Goal: Task Accomplishment & Management: Complete application form

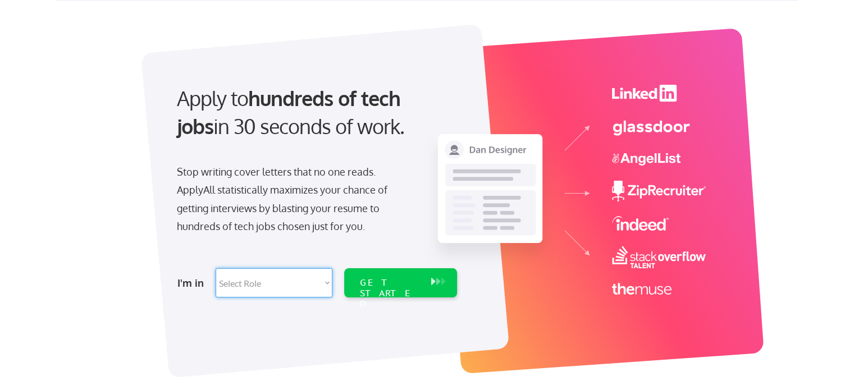
click at [261, 282] on select "Select Role Software Engineering Product Management Customer Success Sales UI/U…" at bounding box center [274, 282] width 117 height 29
select select ""data_science___analytics""
click at [216, 268] on select "Select Role Software Engineering Product Management Customer Success Sales UI/U…" at bounding box center [274, 282] width 117 height 29
select select ""data_science___analytics""
click at [375, 275] on div "GET STARTED" at bounding box center [389, 282] width 71 height 29
